Goal: Contribute content: Add original content to the website for others to see

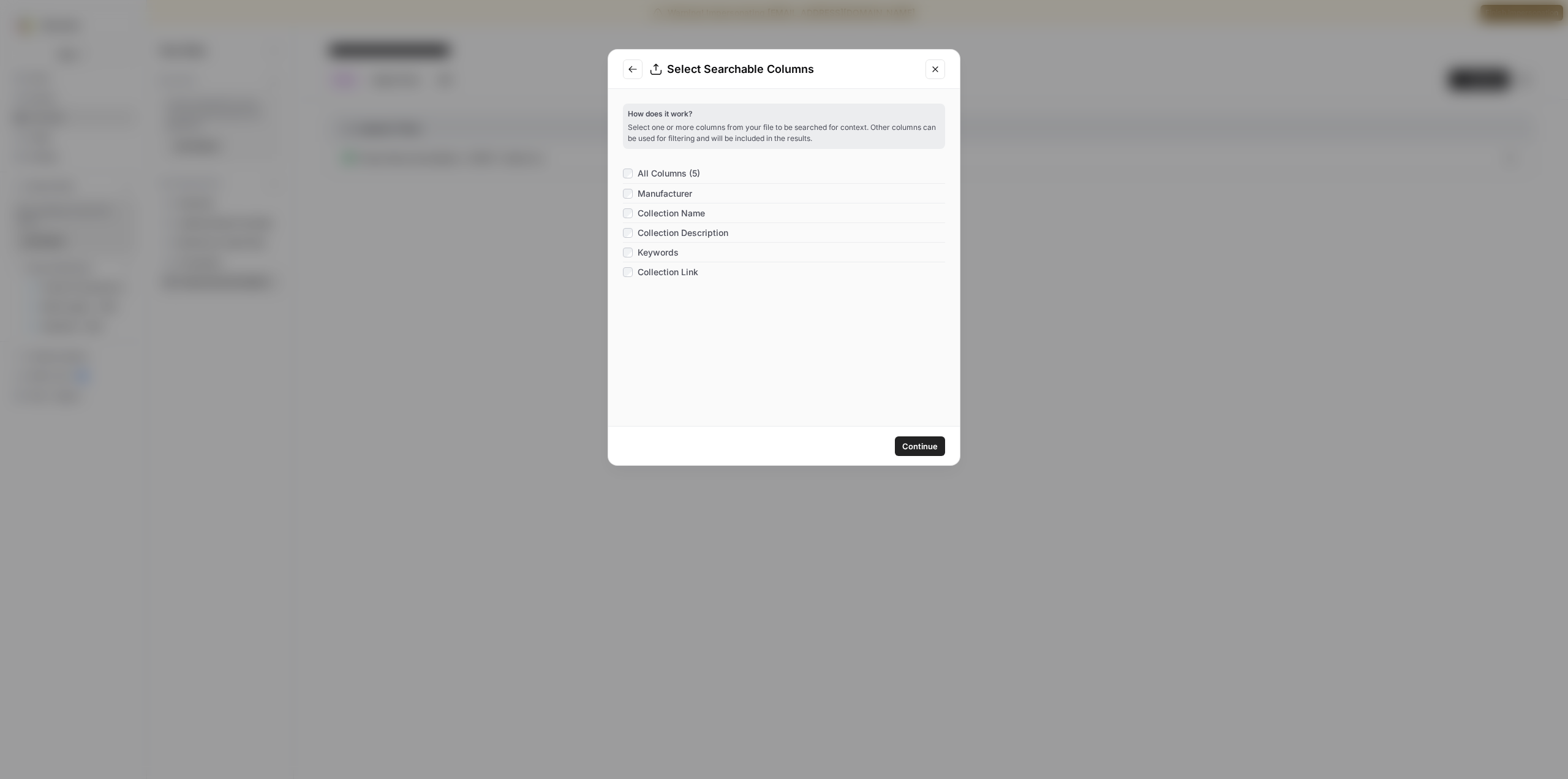
click at [940, 67] on icon "Close modal" at bounding box center [935, 70] width 10 height 10
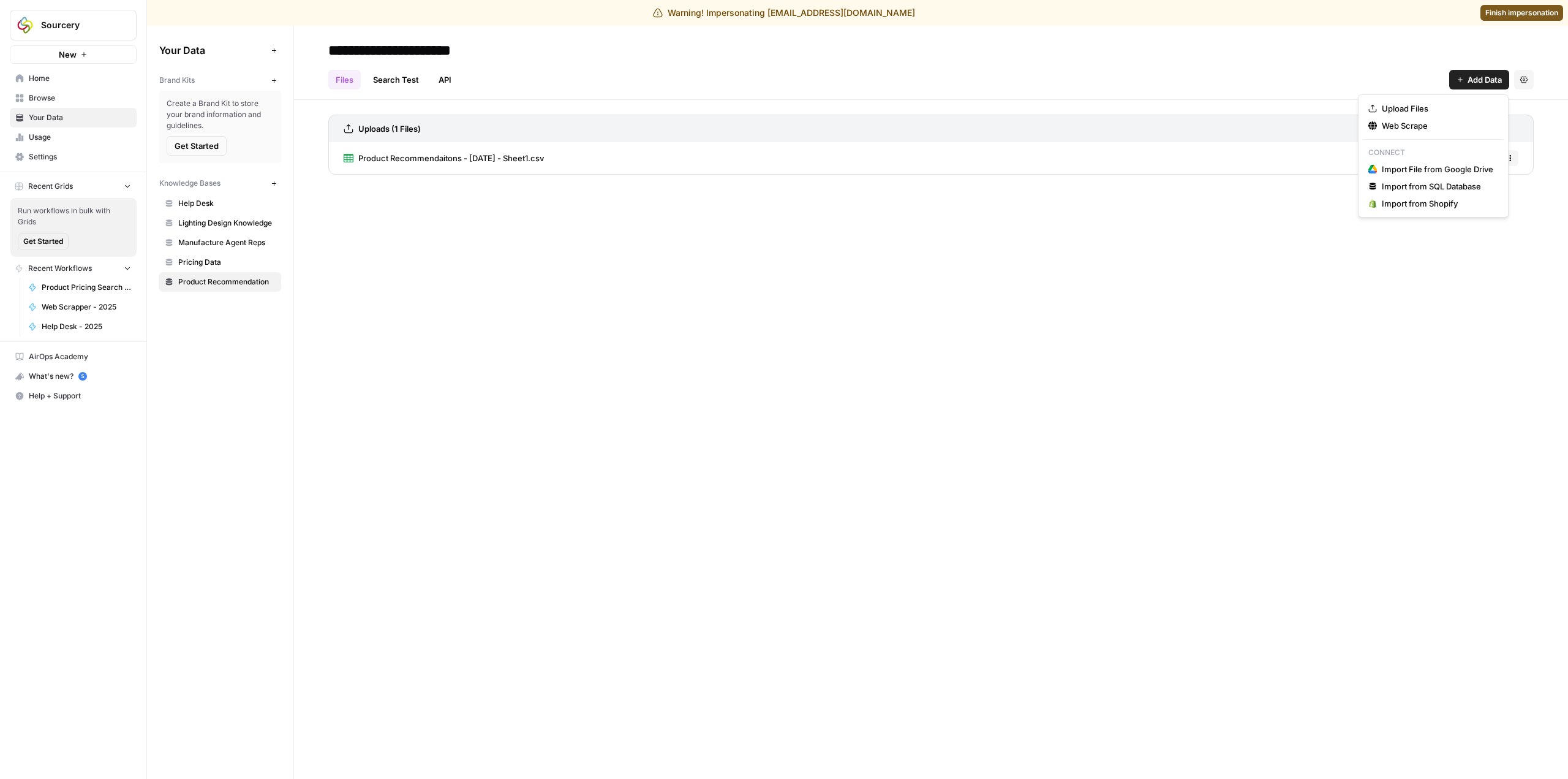
click at [1465, 73] on button "Add Data" at bounding box center [1480, 79] width 60 height 19
click at [1416, 109] on span "Upload Files" at bounding box center [1438, 108] width 112 height 13
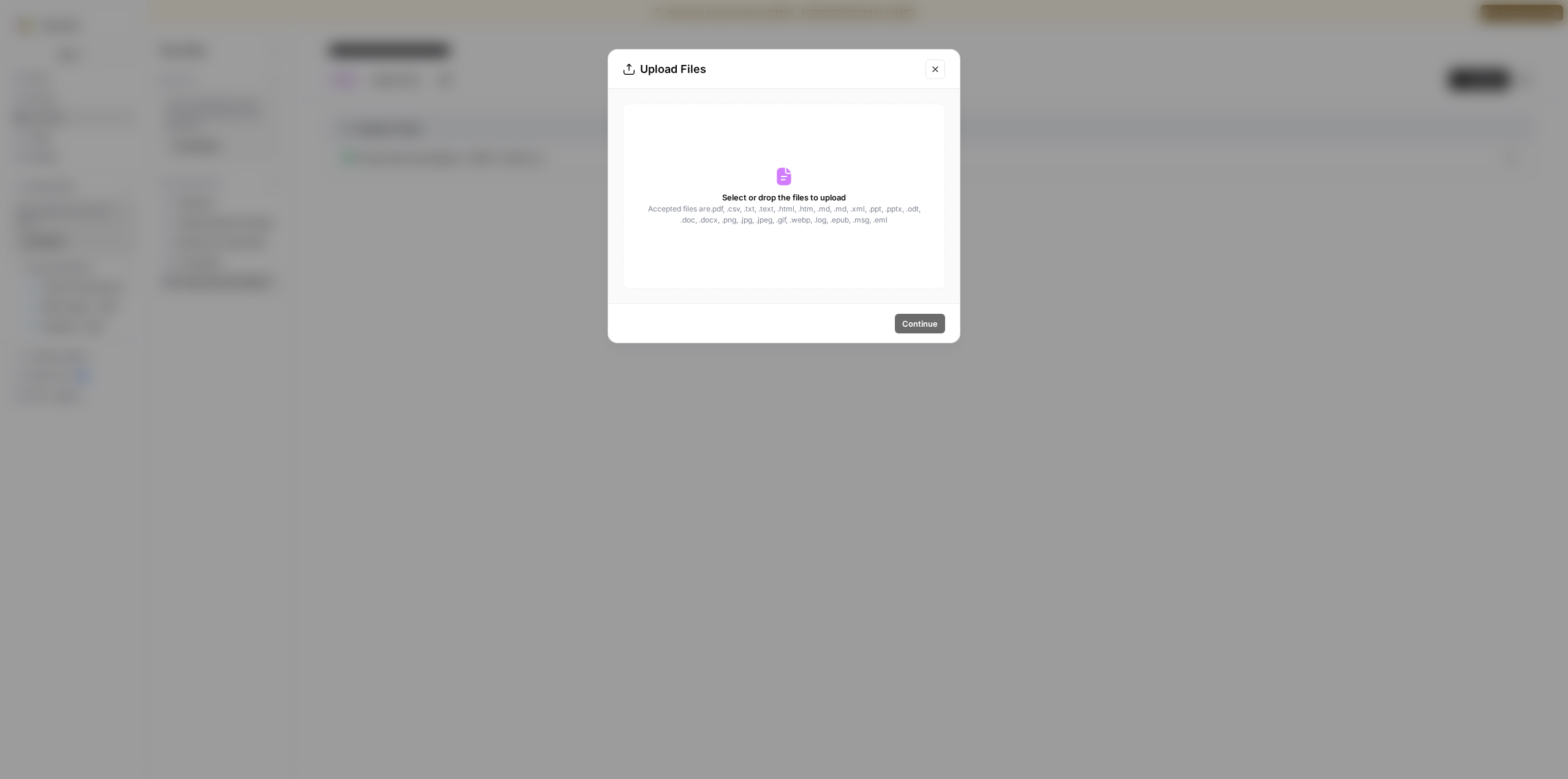
click at [793, 201] on span "Select or drop the files to upload" at bounding box center [784, 197] width 124 height 13
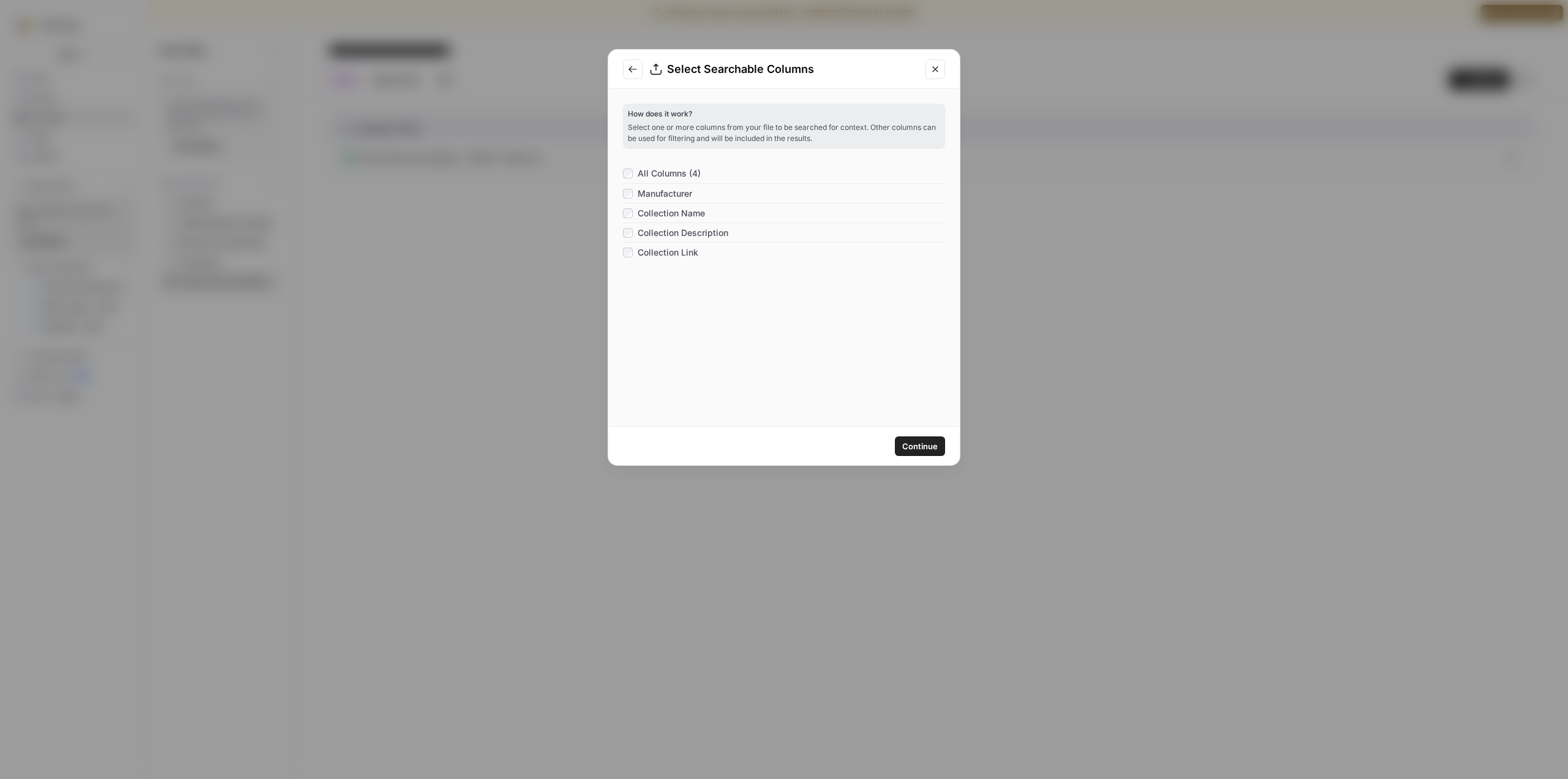
click at [618, 170] on div "How does it work? Select one or more columns from your file to be searched for …" at bounding box center [784, 258] width 351 height 337
click at [621, 170] on div "How does it work? Select one or more columns from your file to be searched for …" at bounding box center [784, 258] width 351 height 337
click at [940, 68] on icon "Close modal" at bounding box center [935, 70] width 10 height 10
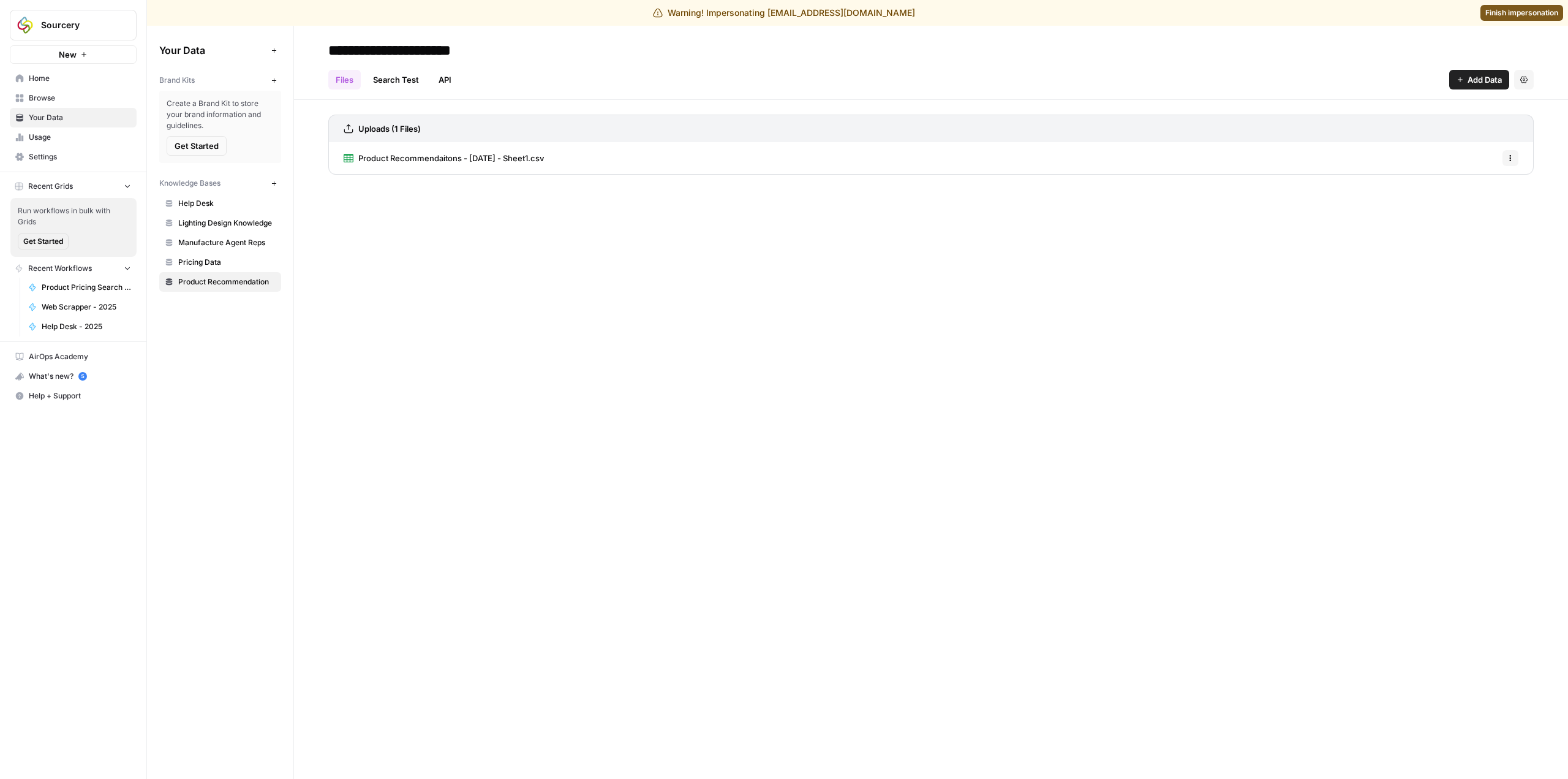
drag, startPoint x: 1461, startPoint y: 75, endPoint x: 1450, endPoint y: 85, distance: 14.9
click at [1461, 75] on button "Add Data" at bounding box center [1480, 79] width 60 height 19
click at [1398, 112] on span "Upload Files" at bounding box center [1438, 108] width 112 height 13
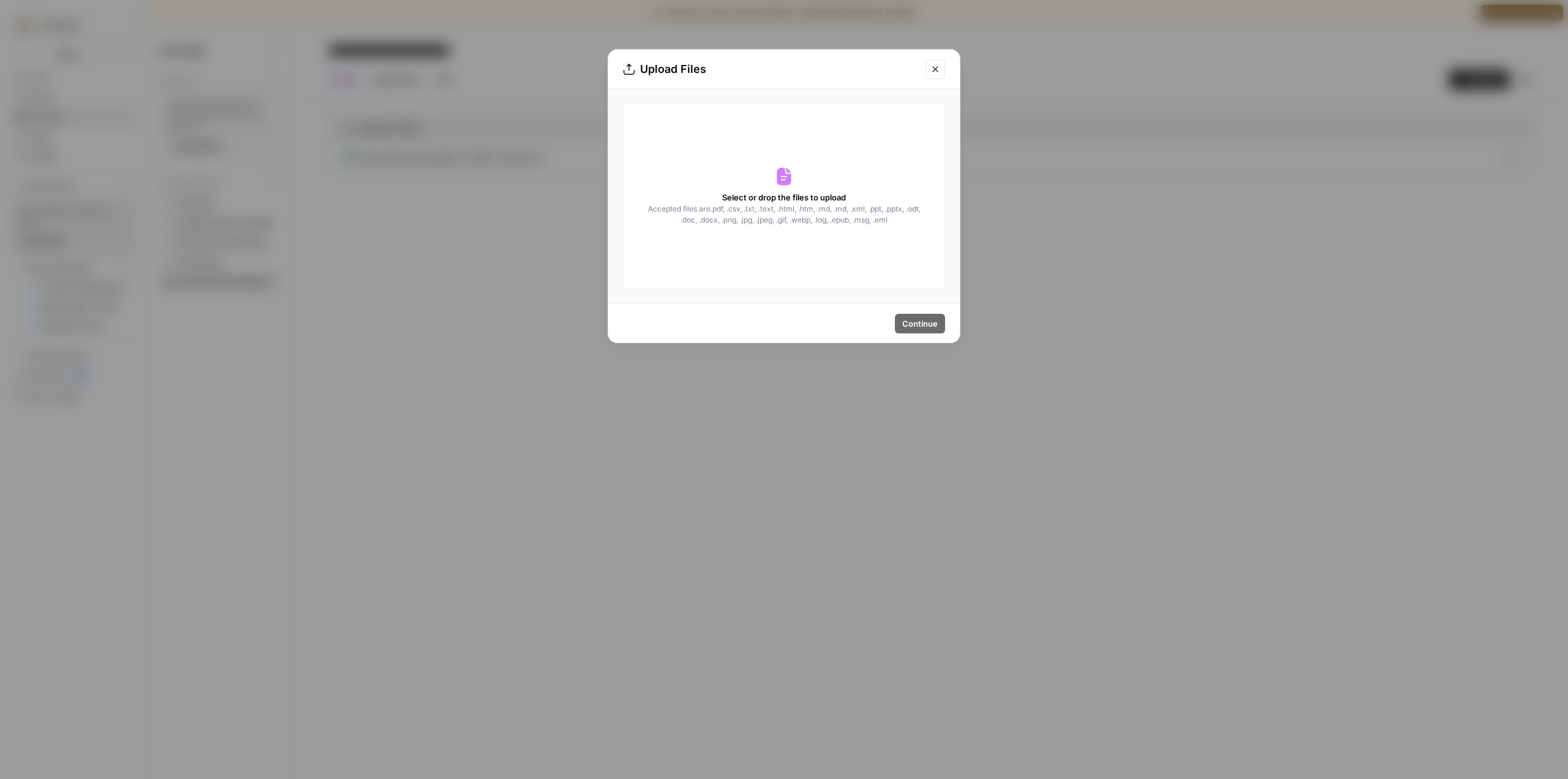
click at [831, 186] on div "Select or drop the files to upload Accepted files are .pdf, .csv, .txt, .text, …" at bounding box center [784, 196] width 322 height 185
